Goal: Task Accomplishment & Management: Manage account settings

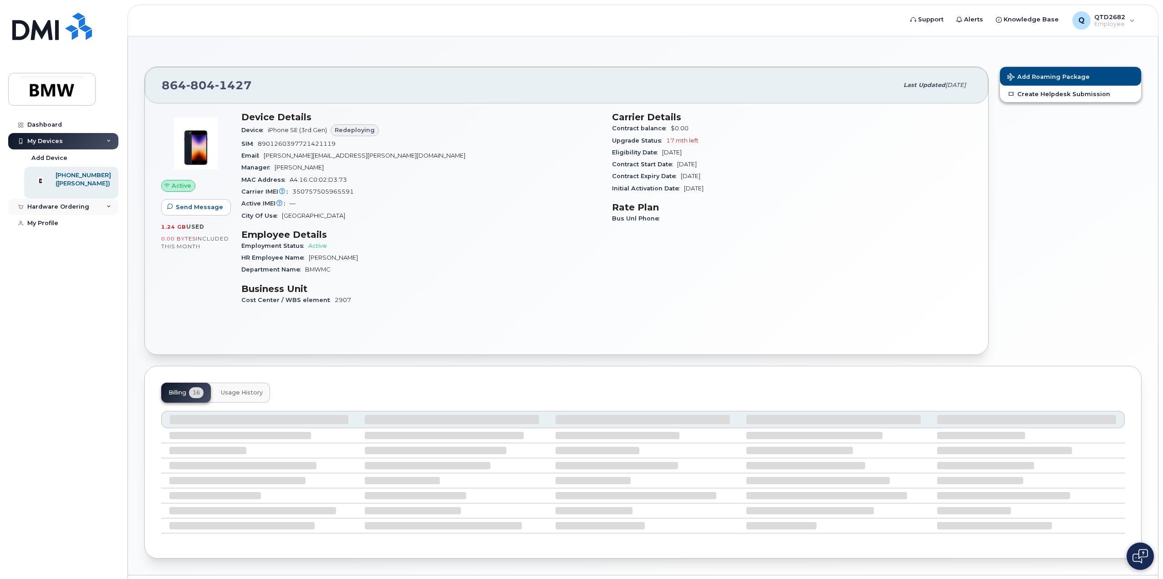
click at [89, 215] on div "Hardware Ordering" at bounding box center [63, 206] width 110 height 16
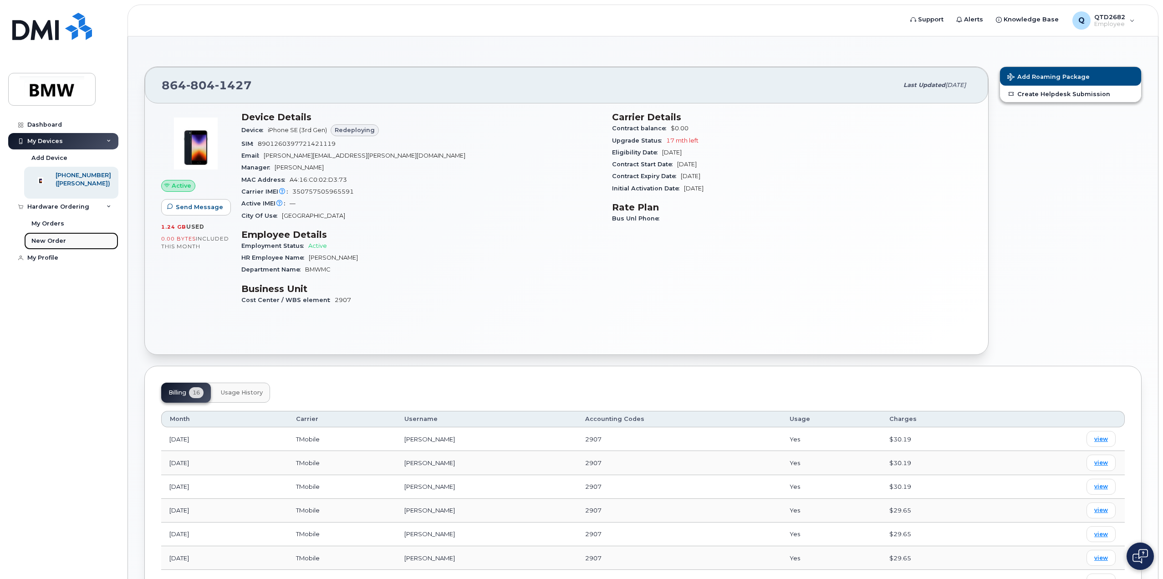
click at [57, 245] on div "New Order" at bounding box center [48, 241] width 35 height 8
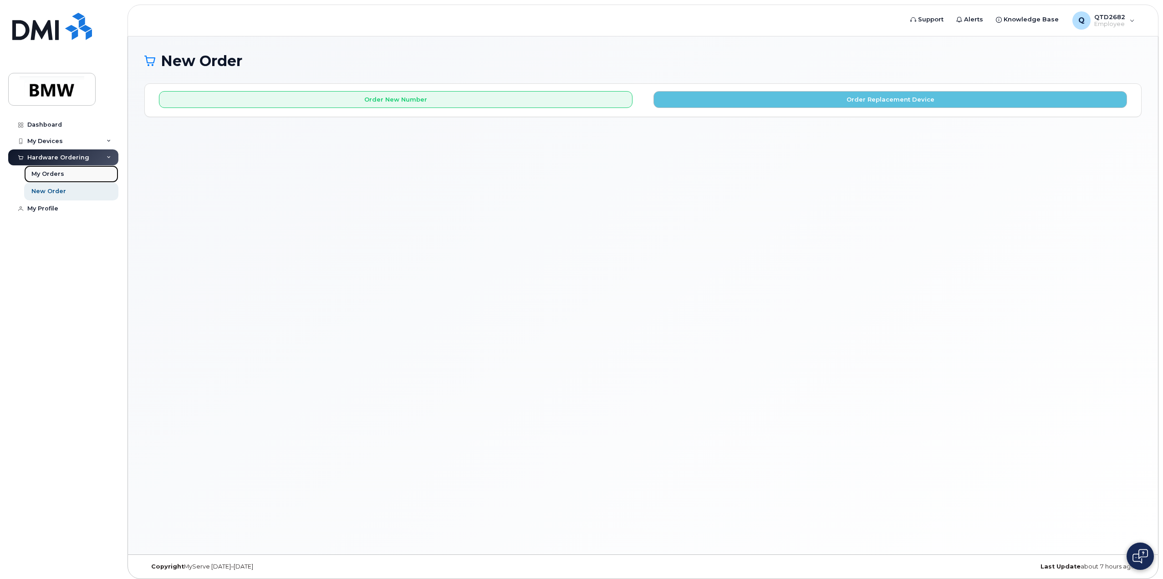
click at [51, 174] on div "My Orders" at bounding box center [47, 174] width 33 height 8
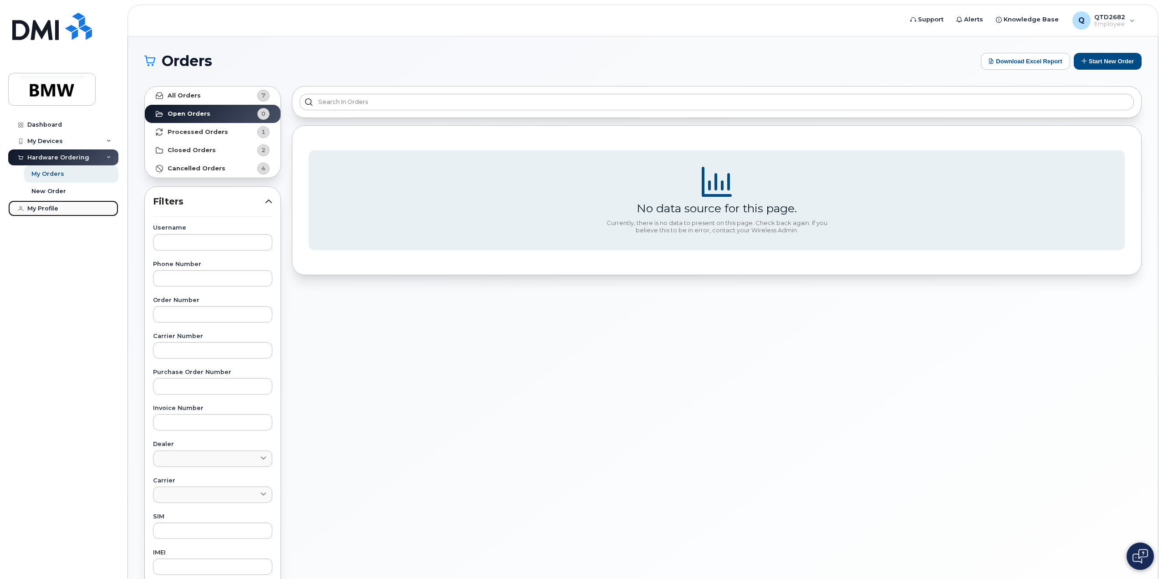
click at [52, 208] on div "My Profile" at bounding box center [42, 208] width 31 height 7
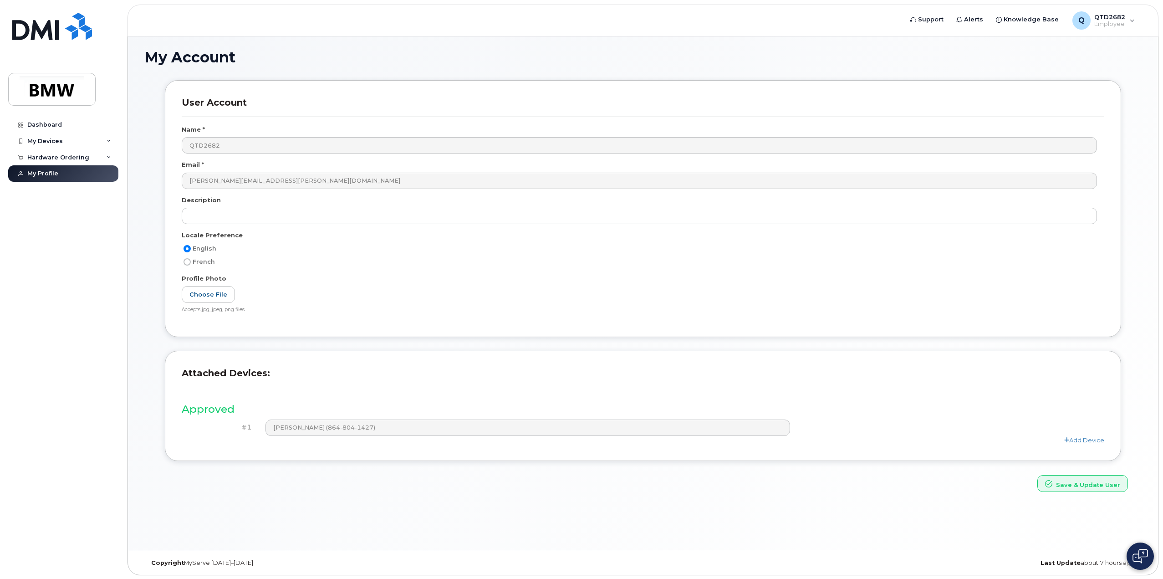
scroll to position [4, 0]
click at [50, 126] on div "Dashboard" at bounding box center [44, 124] width 35 height 7
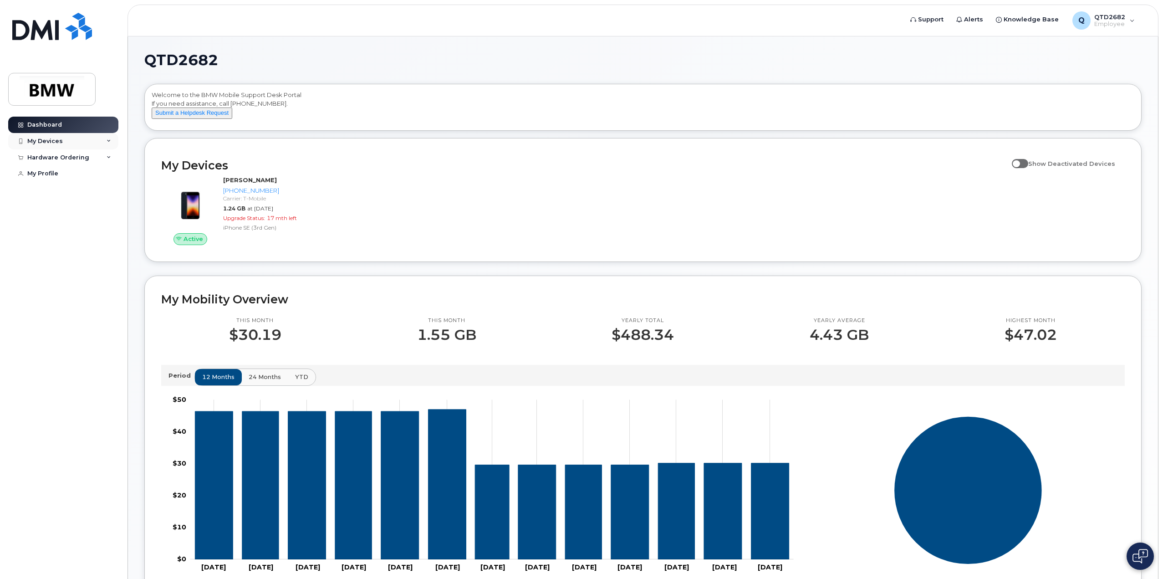
click at [36, 141] on div "My Devices" at bounding box center [45, 140] width 36 height 7
click at [79, 210] on div "Hardware Ordering" at bounding box center [63, 206] width 110 height 16
click at [54, 228] on div "My Orders" at bounding box center [47, 223] width 33 height 8
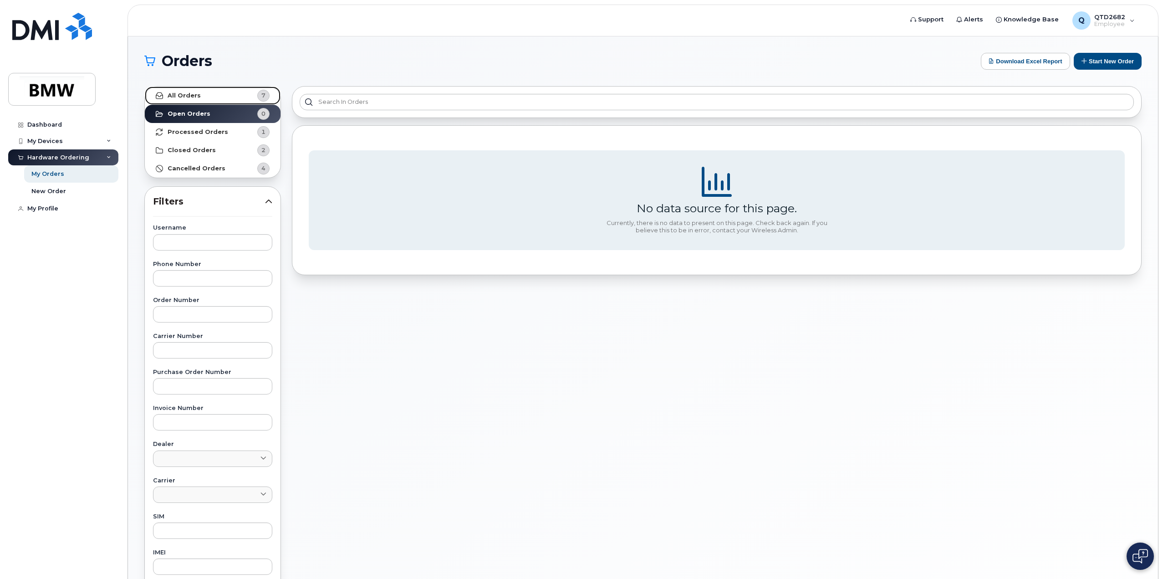
click at [197, 101] on link "All Orders 7" at bounding box center [213, 95] width 136 height 18
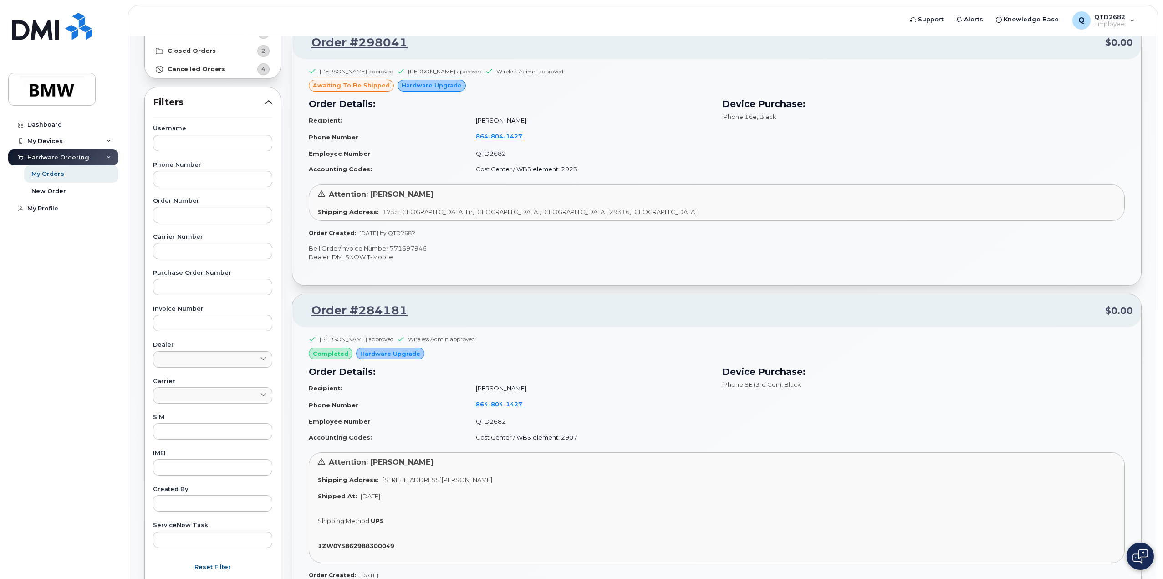
scroll to position [91, 0]
